Goal: Complete application form: Complete application form

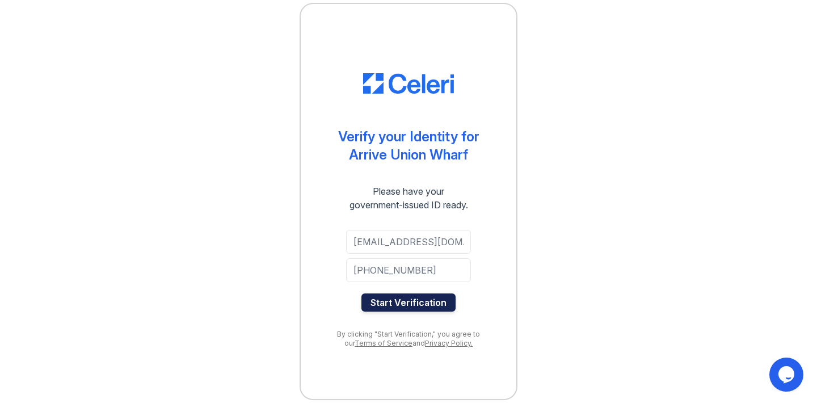
click at [435, 306] on button "Start Verification" at bounding box center [408, 302] width 94 height 18
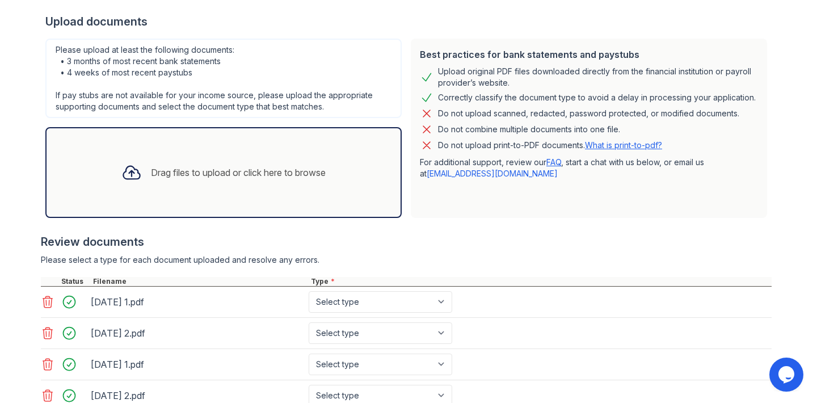
scroll to position [303, 0]
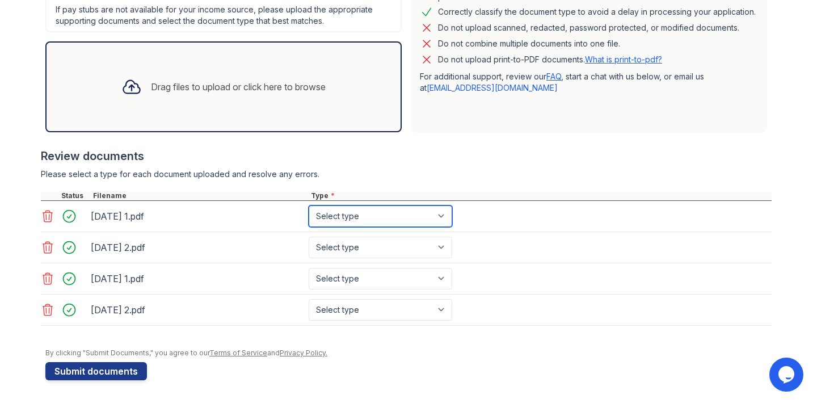
click at [370, 211] on select "Select type Paystub Bank Statement Offer Letter Tax Documents Benefit Award Let…" at bounding box center [379, 216] width 143 height 22
select select "paystub"
click at [308, 205] on select "Select type Paystub Bank Statement Offer Letter Tax Documents Benefit Award Let…" at bounding box center [379, 216] width 143 height 22
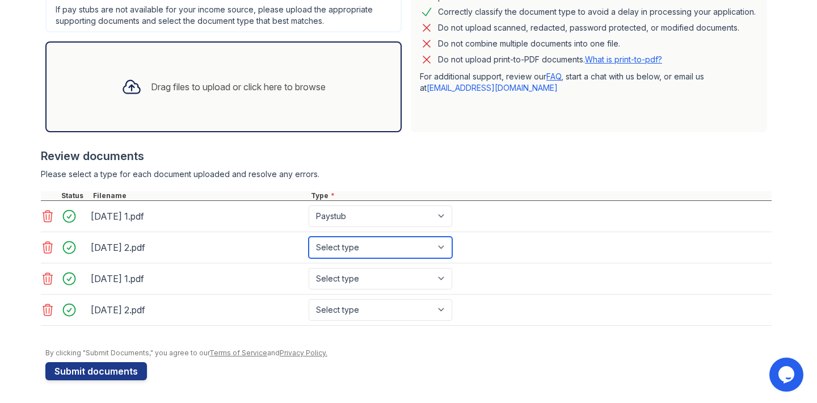
click at [353, 244] on select "Select type Paystub Bank Statement Offer Letter Tax Documents Benefit Award Let…" at bounding box center [379, 247] width 143 height 22
select select "paystub"
click at [308, 236] on select "Select type Paystub Bank Statement Offer Letter Tax Documents Benefit Award Let…" at bounding box center [379, 247] width 143 height 22
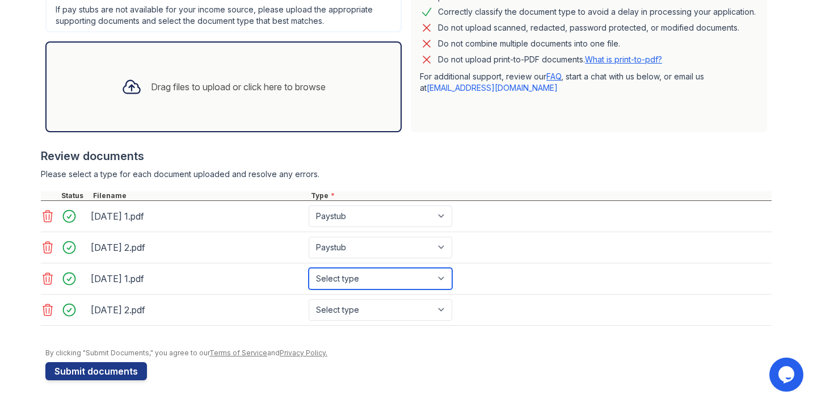
click at [353, 274] on select "Select type Paystub Bank Statement Offer Letter Tax Documents Benefit Award Let…" at bounding box center [379, 279] width 143 height 22
select select "paystub"
click at [308, 268] on select "Select type Paystub Bank Statement Offer Letter Tax Documents Benefit Award Let…" at bounding box center [379, 279] width 143 height 22
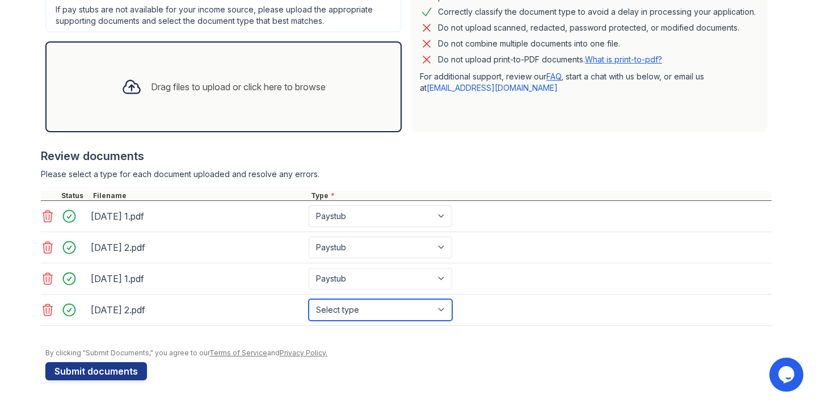
click at [346, 310] on select "Select type Paystub Bank Statement Offer Letter Tax Documents Benefit Award Let…" at bounding box center [379, 310] width 143 height 22
select select "paystub"
click at [308, 299] on select "Select type Paystub Bank Statement Offer Letter Tax Documents Benefit Award Let…" at bounding box center [379, 310] width 143 height 22
click at [334, 312] on select "Select type Paystub Bank Statement Offer Letter Tax Documents Benefit Award Let…" at bounding box center [379, 310] width 143 height 22
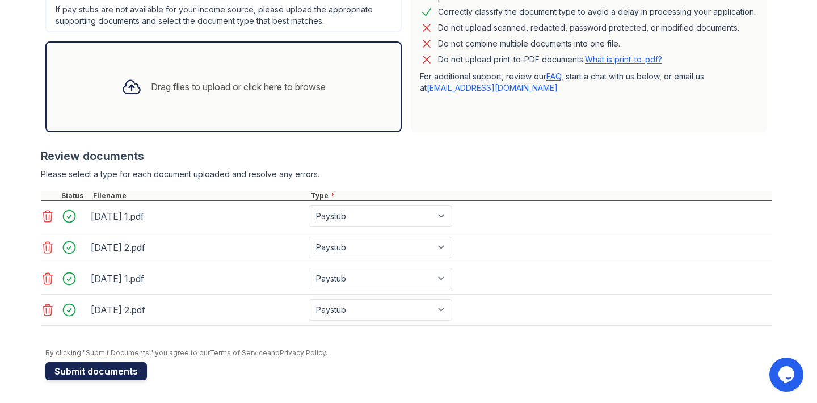
click at [98, 367] on button "Submit documents" at bounding box center [96, 371] width 102 height 18
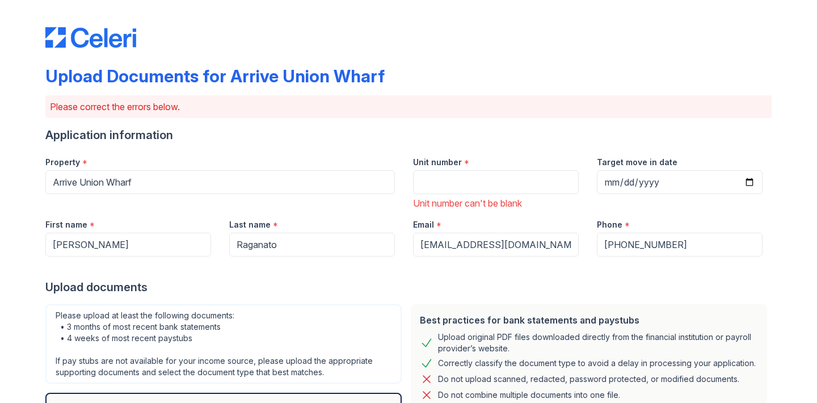
scroll to position [10, 0]
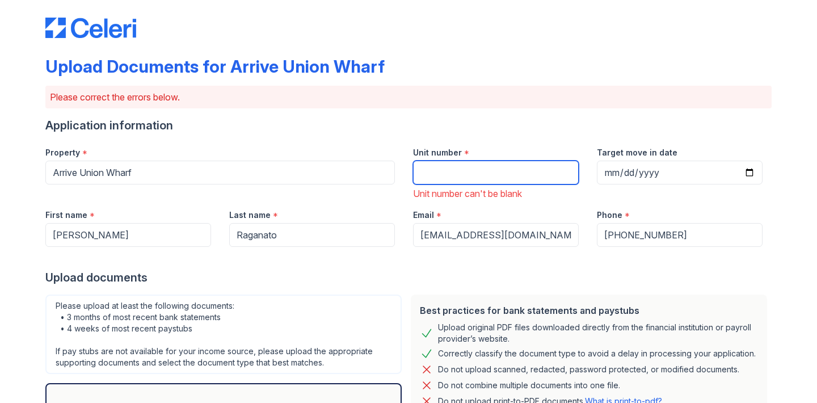
click at [476, 174] on input "Unit number" at bounding box center [496, 172] width 166 height 24
type input "120"
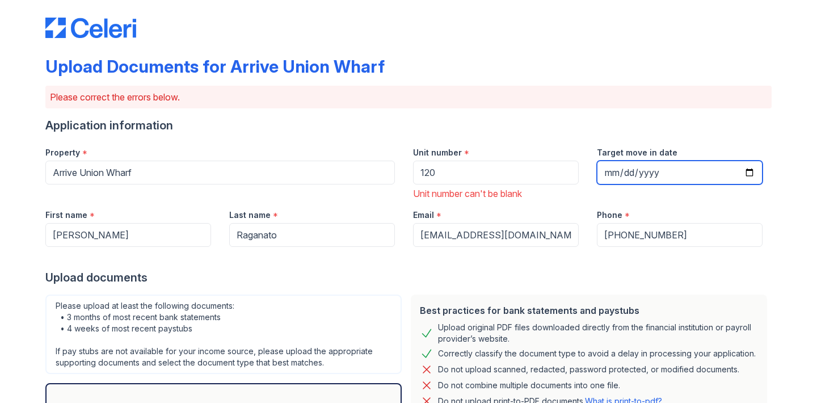
click at [658, 176] on input "Target move in date" at bounding box center [680, 172] width 166 height 24
click at [751, 172] on input "Target move in date" at bounding box center [680, 172] width 166 height 24
click at [776, 259] on div "Upload Documents for Arrive Union Wharf Please correct the errors below. Applic…" at bounding box center [408, 385] width 780 height 790
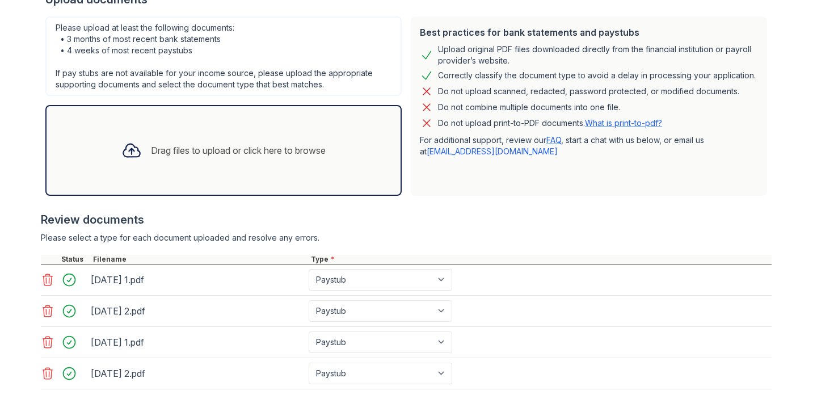
scroll to position [387, 0]
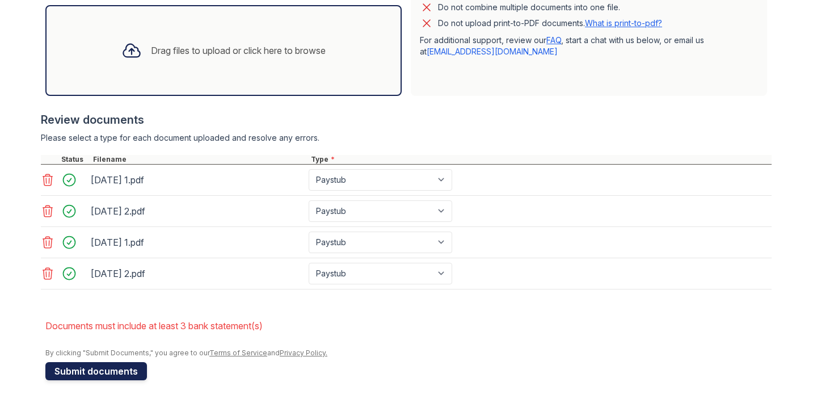
click at [128, 371] on button "Submit documents" at bounding box center [96, 371] width 102 height 18
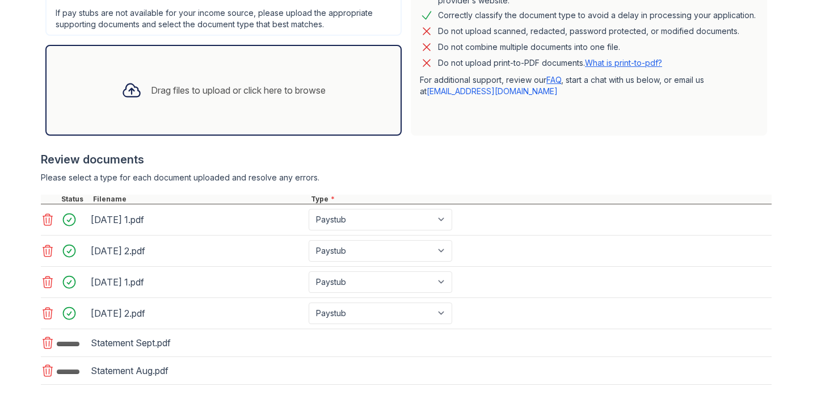
scroll to position [361, 0]
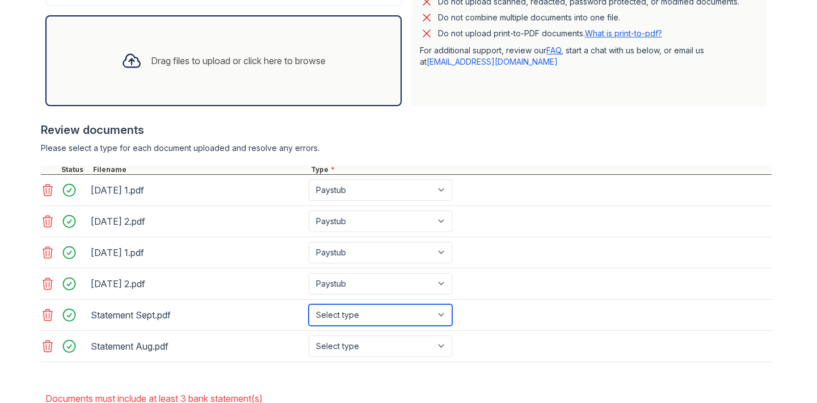
click at [368, 320] on select "Select type Paystub Bank Statement Offer Letter Tax Documents Benefit Award Let…" at bounding box center [379, 315] width 143 height 22
select select "bank_statement"
click at [308, 304] on select "Select type Paystub Bank Statement Offer Letter Tax Documents Benefit Award Let…" at bounding box center [379, 315] width 143 height 22
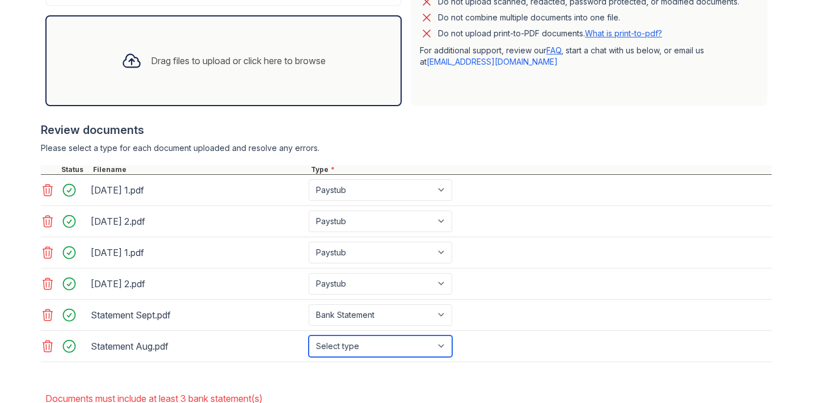
click at [360, 349] on select "Select type Paystub Bank Statement Offer Letter Tax Documents Benefit Award Let…" at bounding box center [379, 346] width 143 height 22
select select "bank_statement"
click at [308, 335] on select "Select type Paystub Bank Statement Offer Letter Tax Documents Benefit Award Let…" at bounding box center [379, 346] width 143 height 22
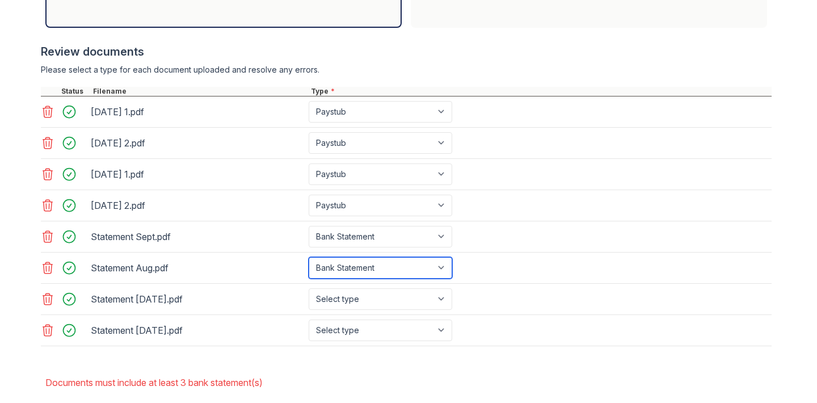
scroll to position [445, 0]
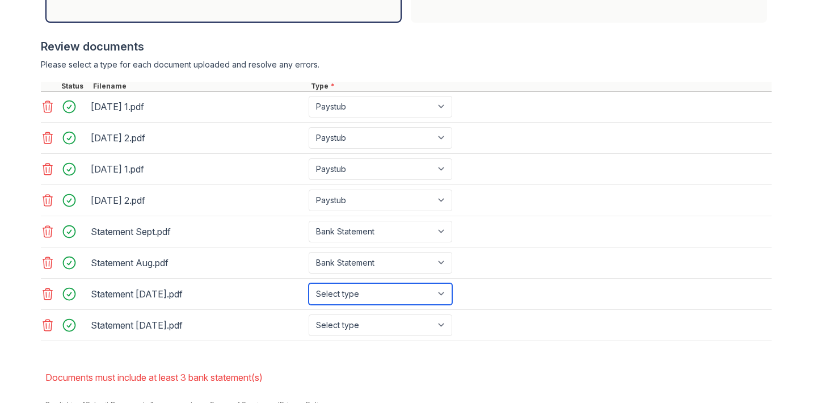
click at [329, 290] on select "Select type Paystub Bank Statement Offer Letter Tax Documents Benefit Award Let…" at bounding box center [379, 294] width 143 height 22
select select "bank_statement"
click at [308, 283] on select "Select type Paystub Bank Statement Offer Letter Tax Documents Benefit Award Let…" at bounding box center [379, 294] width 143 height 22
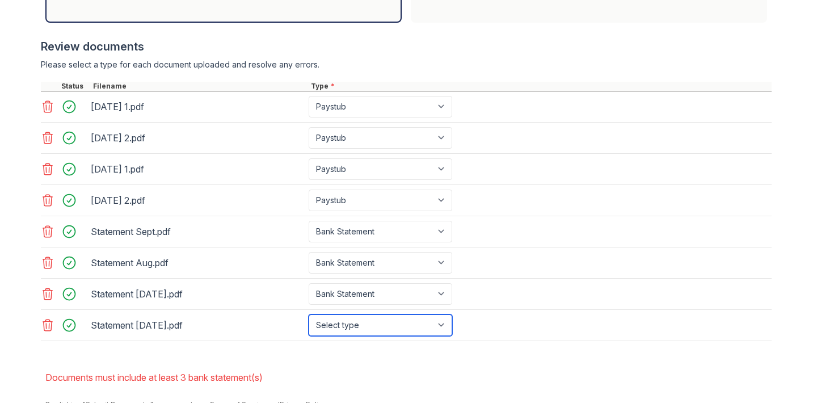
click at [357, 324] on select "Select type Paystub Bank Statement Offer Letter Tax Documents Benefit Award Let…" at bounding box center [379, 325] width 143 height 22
select select "bank_statement"
click at [308, 314] on select "Select type Paystub Bank Statement Offer Letter Tax Documents Benefit Award Let…" at bounding box center [379, 325] width 143 height 22
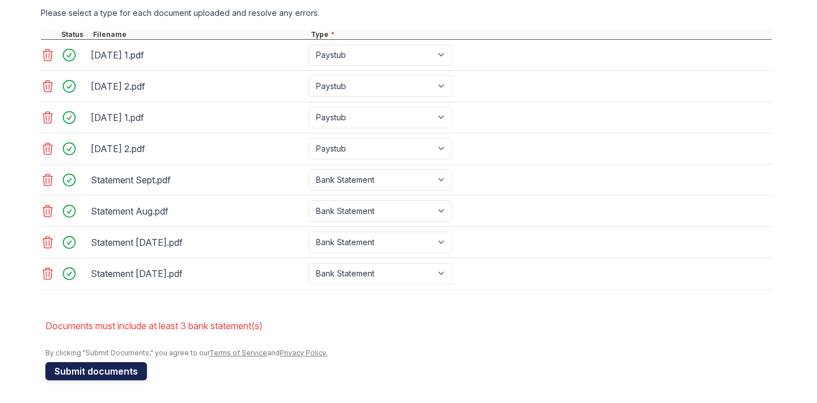
click at [126, 372] on button "Submit documents" at bounding box center [96, 371] width 102 height 18
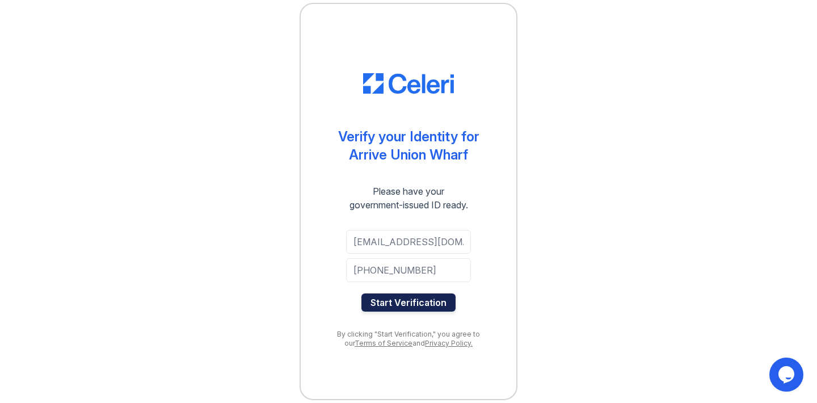
click at [418, 296] on button "Start Verification" at bounding box center [408, 302] width 94 height 18
